Goal: Task Accomplishment & Management: Complete application form

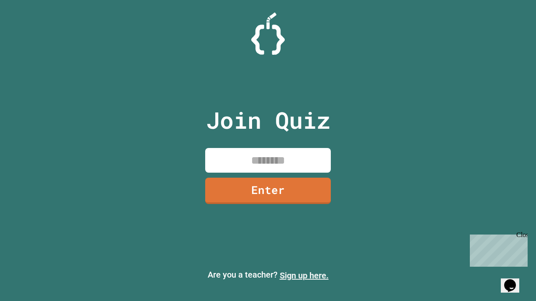
click at [304, 276] on link "Sign up here." at bounding box center [304, 276] width 49 height 10
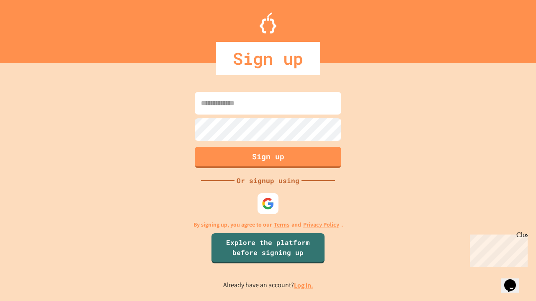
click at [304, 285] on link "Log in." at bounding box center [303, 285] width 19 height 9
